Goal: Book appointment/travel/reservation

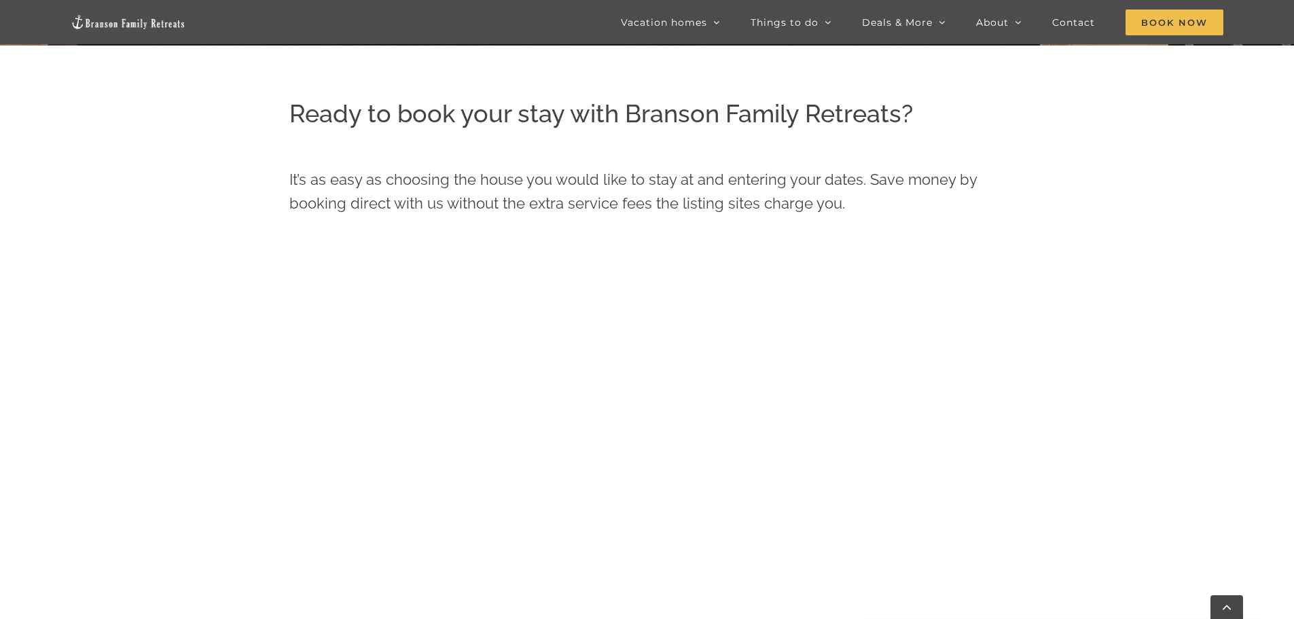
scroll to position [687, 0]
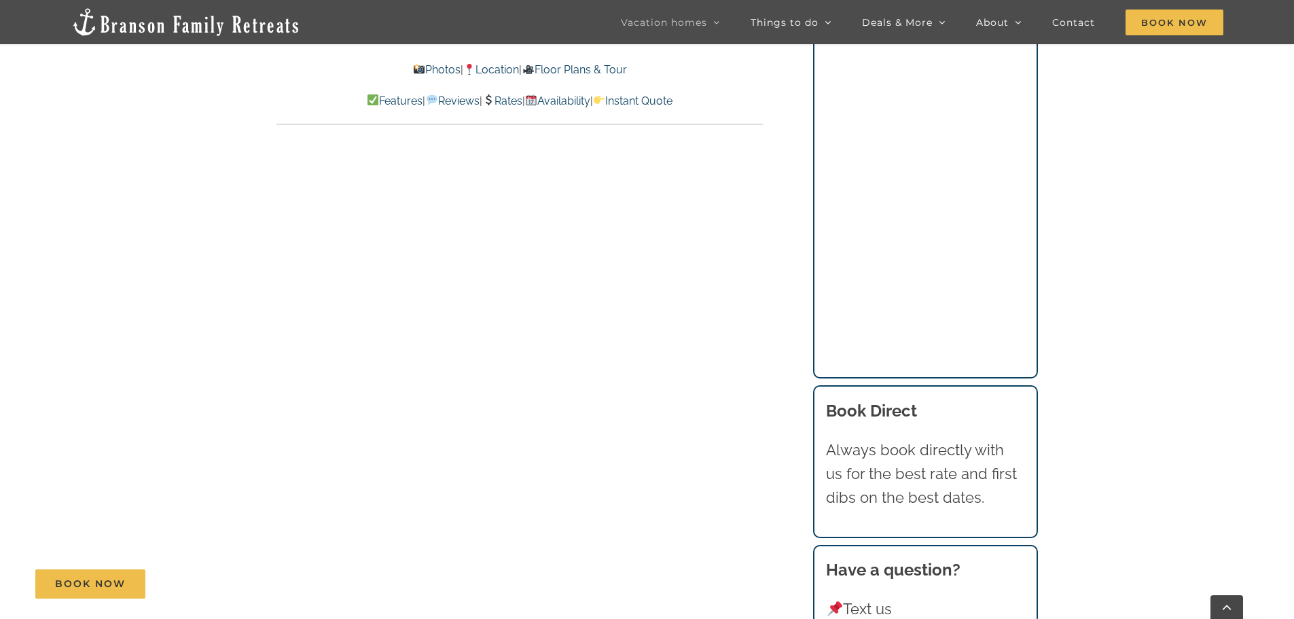
scroll to position [7674, 0]
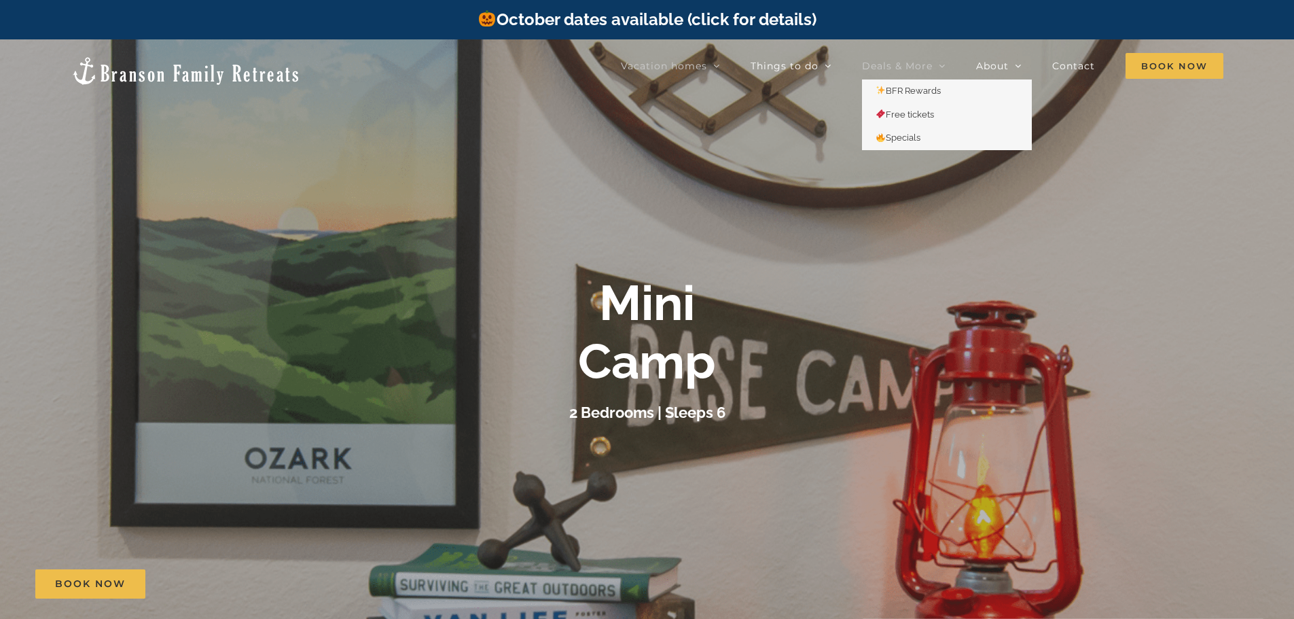
click at [882, 63] on span "Deals & More" at bounding box center [897, 66] width 71 height 10
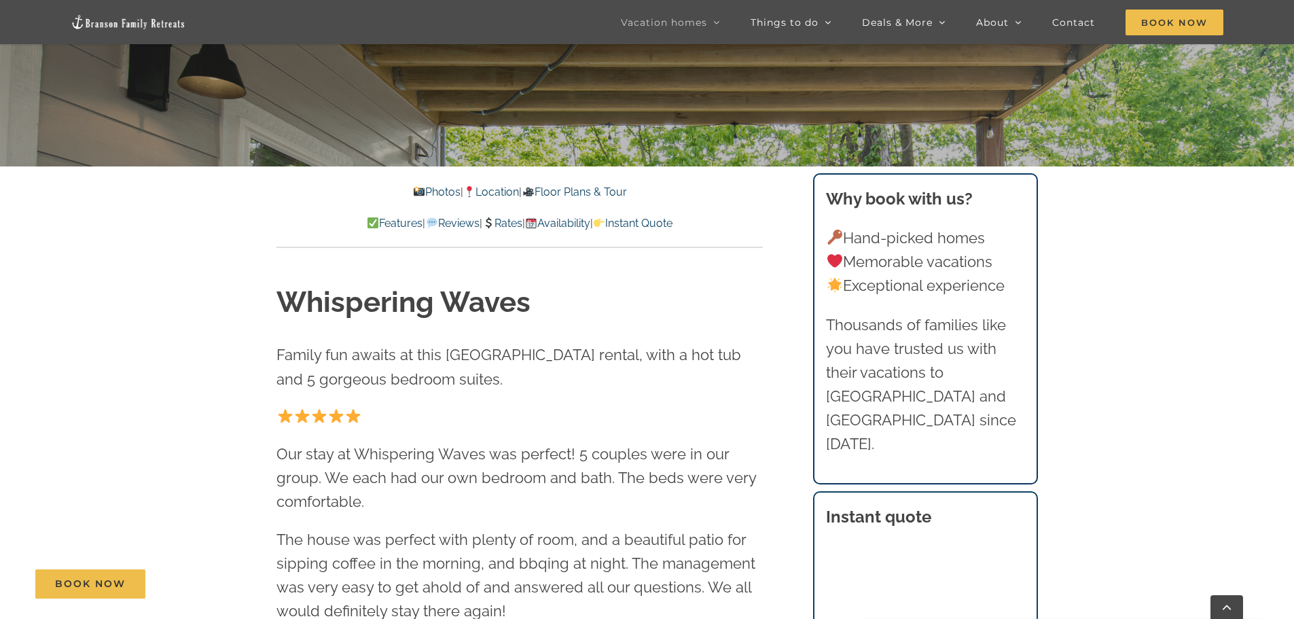
scroll to position [407, 0]
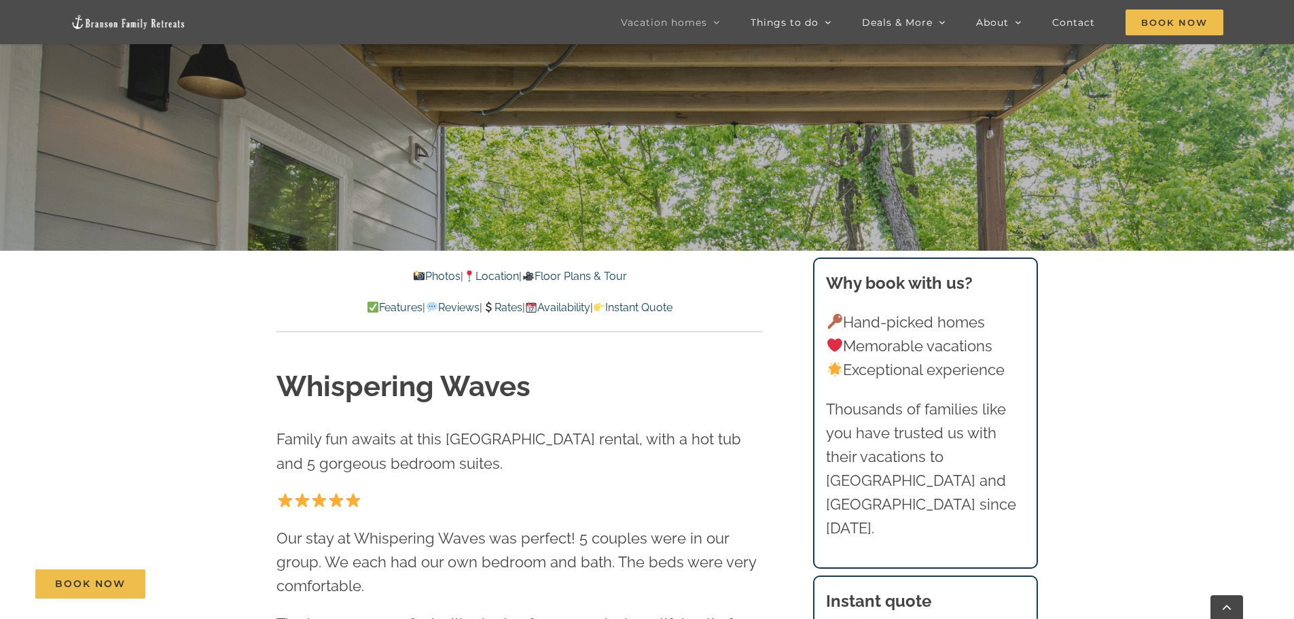
click at [507, 307] on link "Rates" at bounding box center [502, 307] width 40 height 13
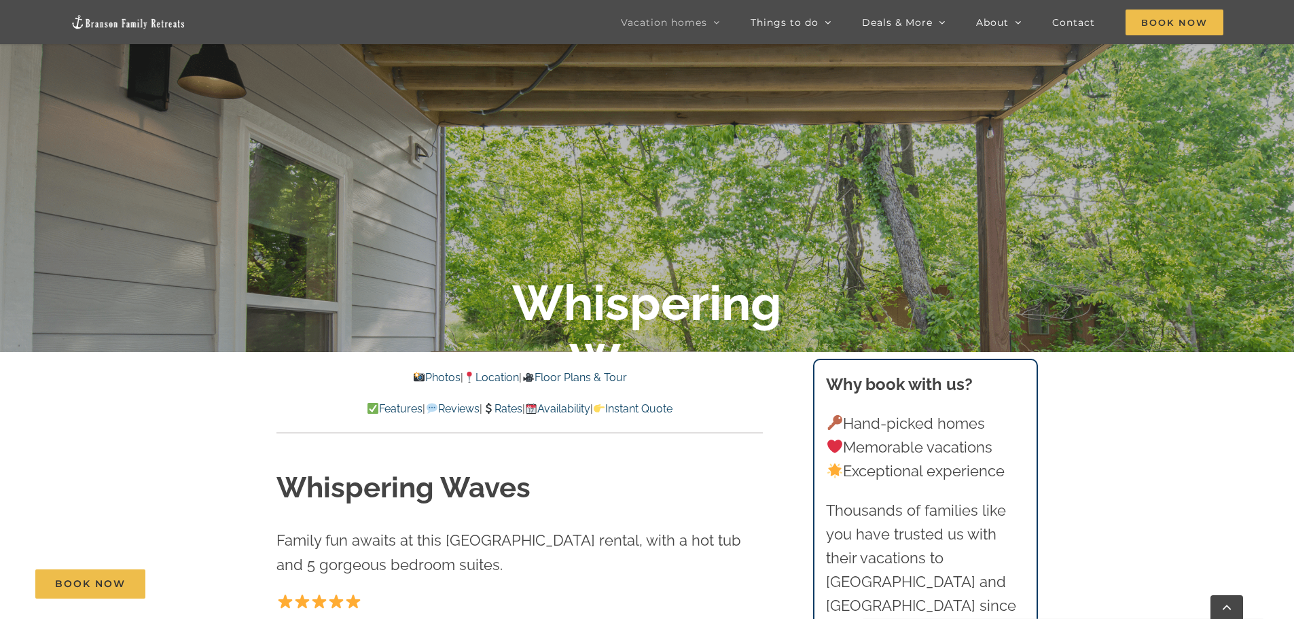
scroll to position [171, 0]
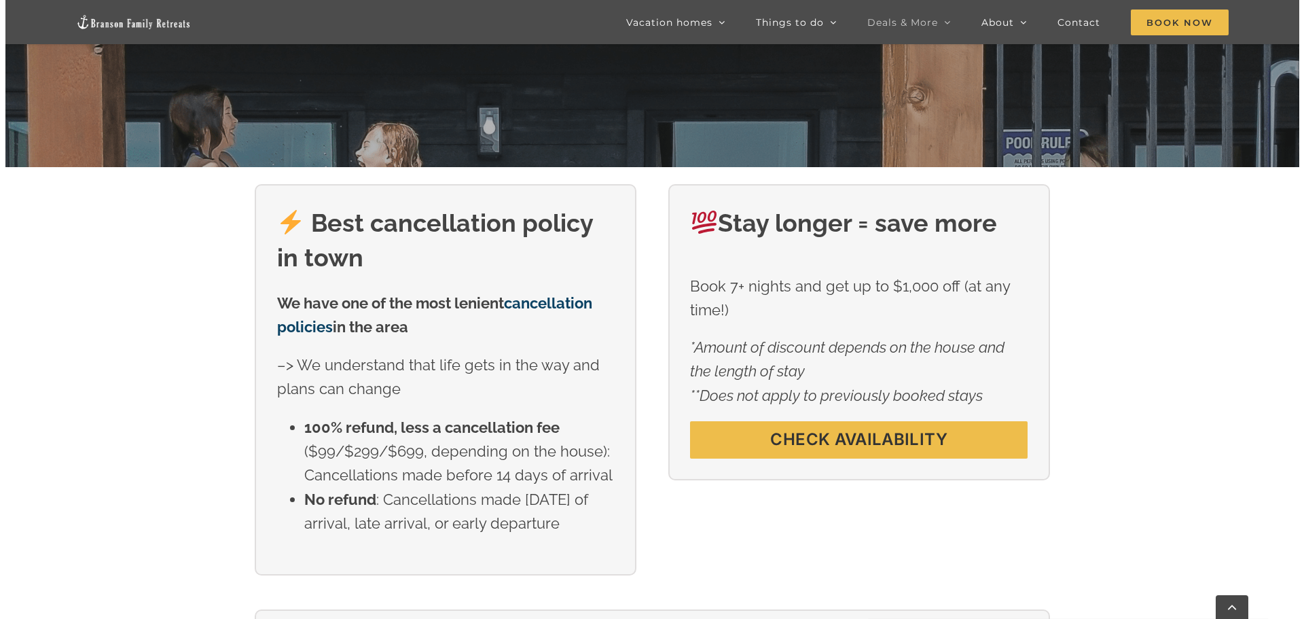
scroll to position [475, 0]
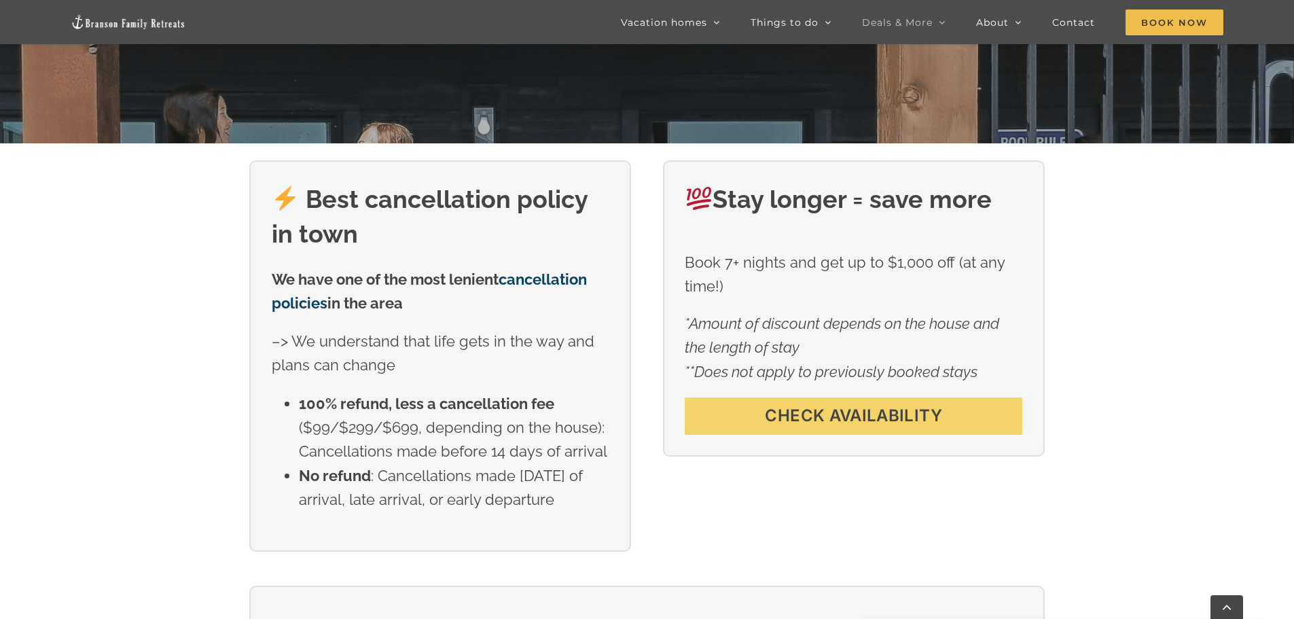
click at [934, 418] on span "CHECK AVAILABILITY" at bounding box center [853, 416] width 177 height 20
